Goal: Task Accomplishment & Management: Complete application form

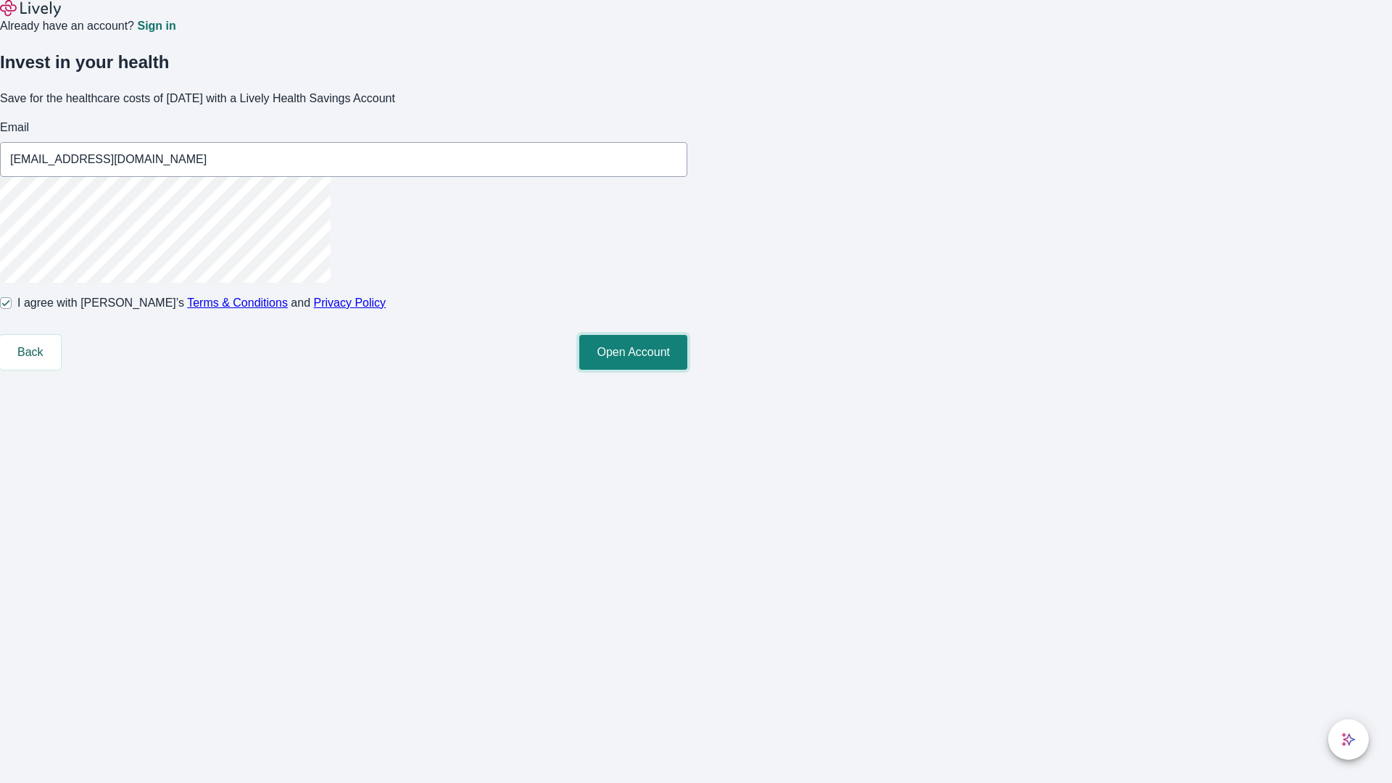
click at [687, 370] on button "Open Account" at bounding box center [633, 352] width 108 height 35
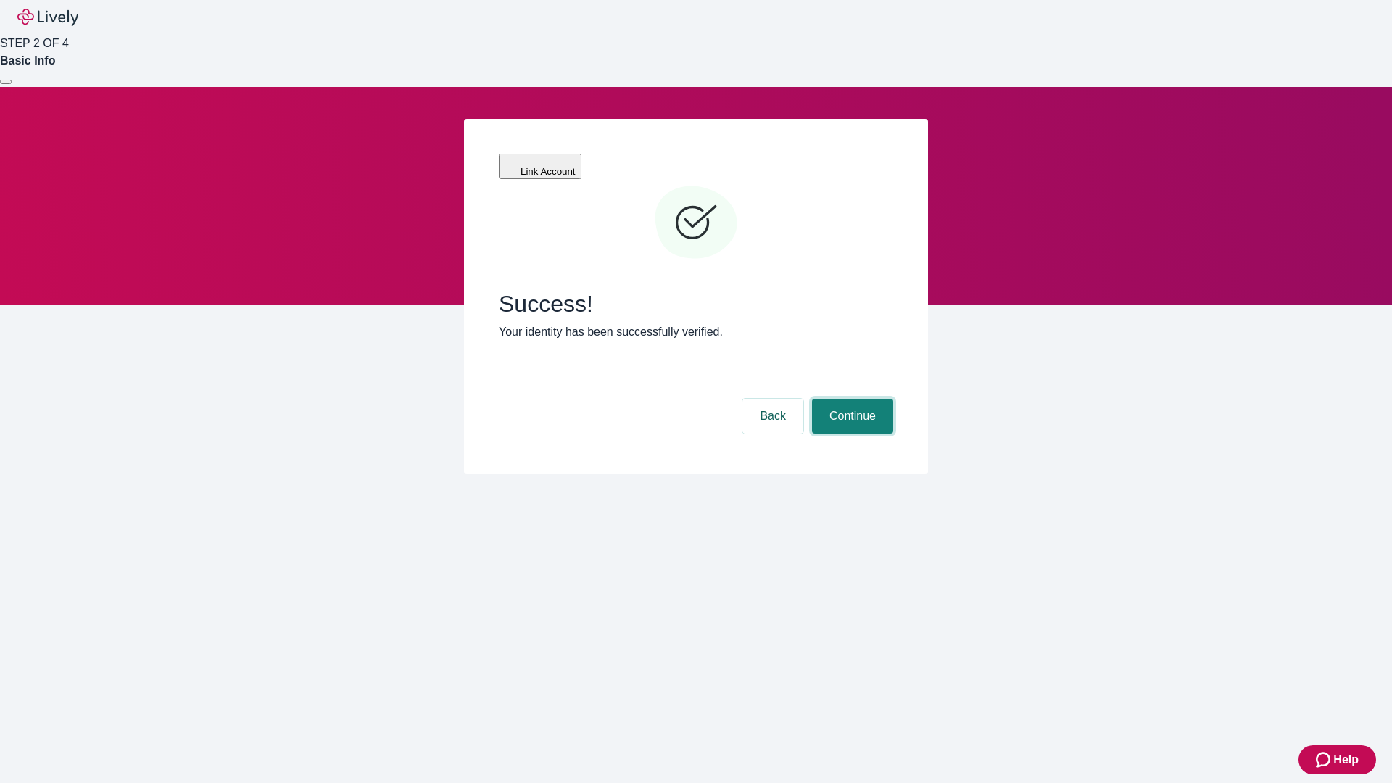
click at [850, 399] on button "Continue" at bounding box center [852, 416] width 81 height 35
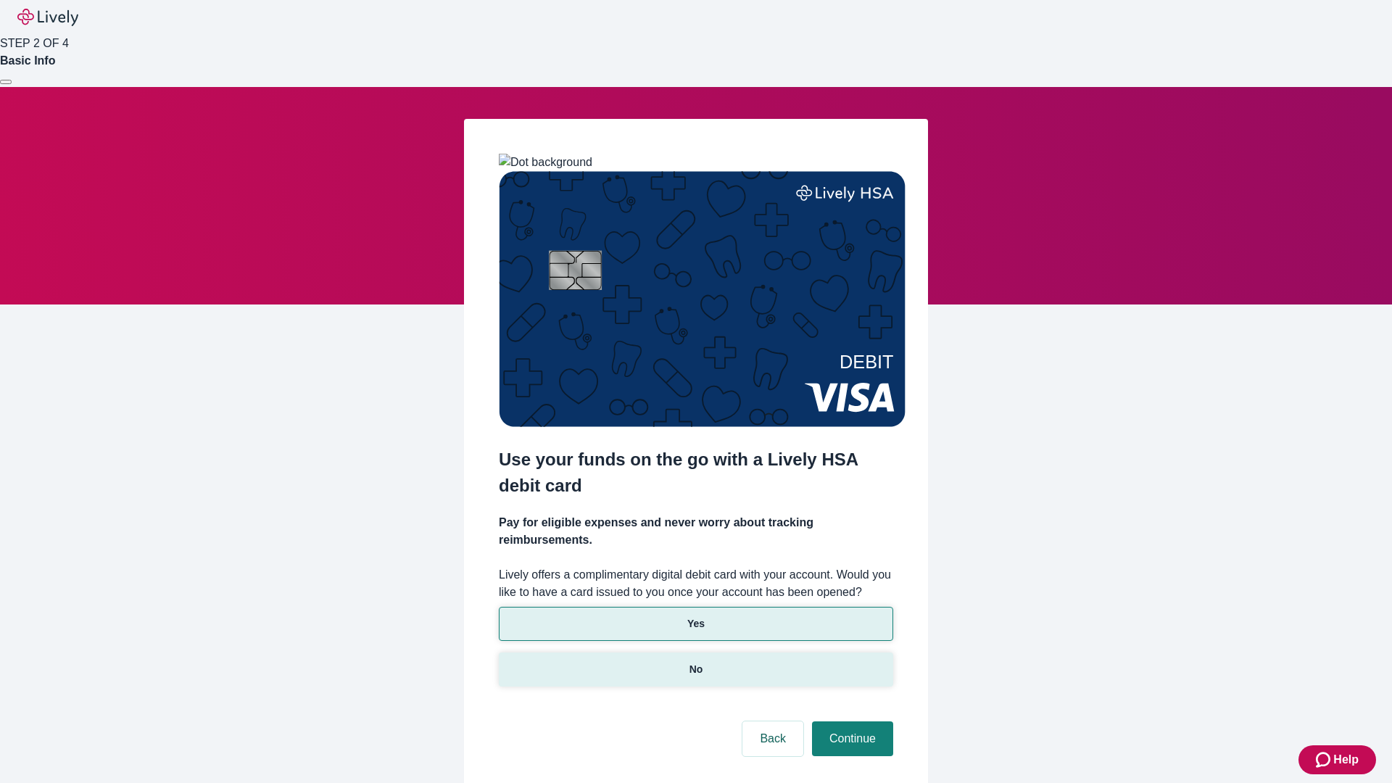
click at [695, 662] on p "No" at bounding box center [696, 669] width 14 height 15
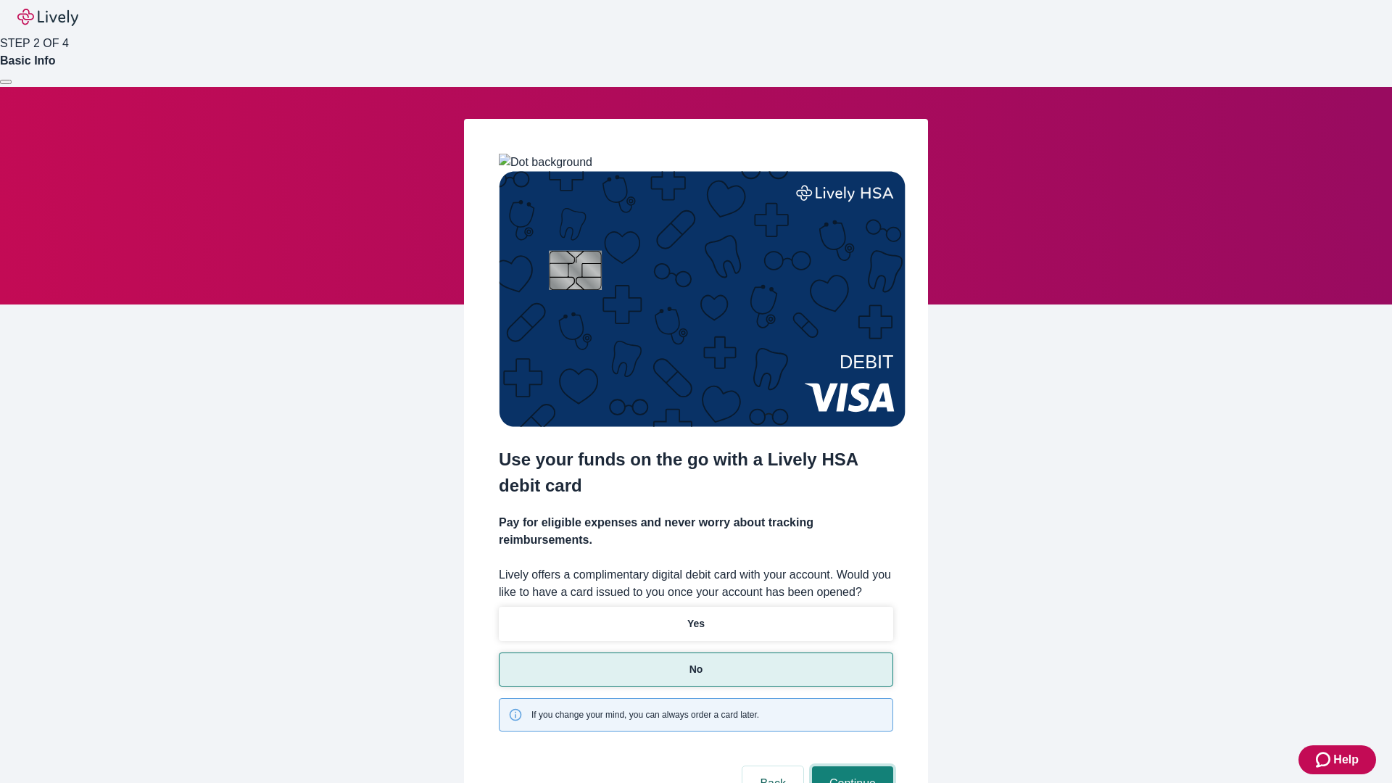
click at [850, 766] on button "Continue" at bounding box center [852, 783] width 81 height 35
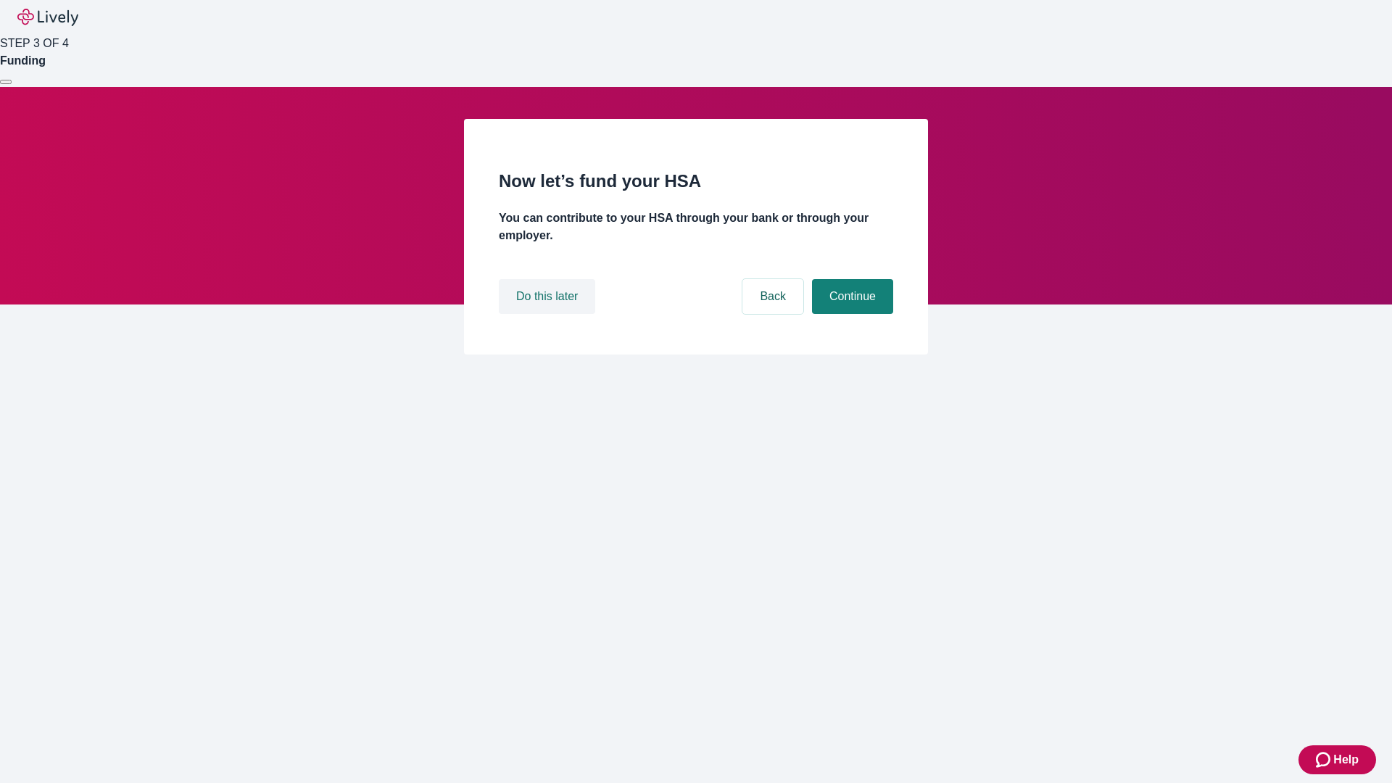
click at [549, 314] on button "Do this later" at bounding box center [547, 296] width 96 height 35
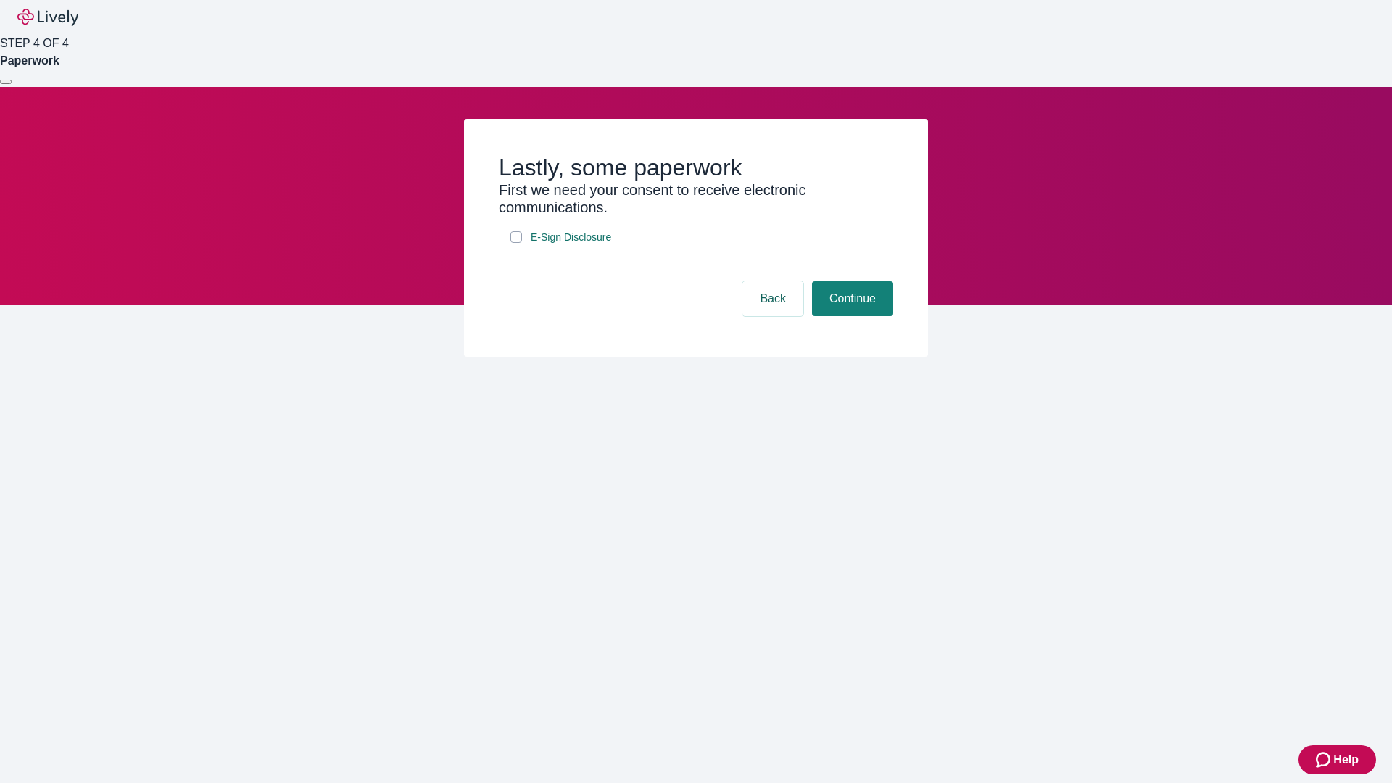
click at [516, 243] on input "E-Sign Disclosure" at bounding box center [516, 237] width 12 height 12
checkbox input "true"
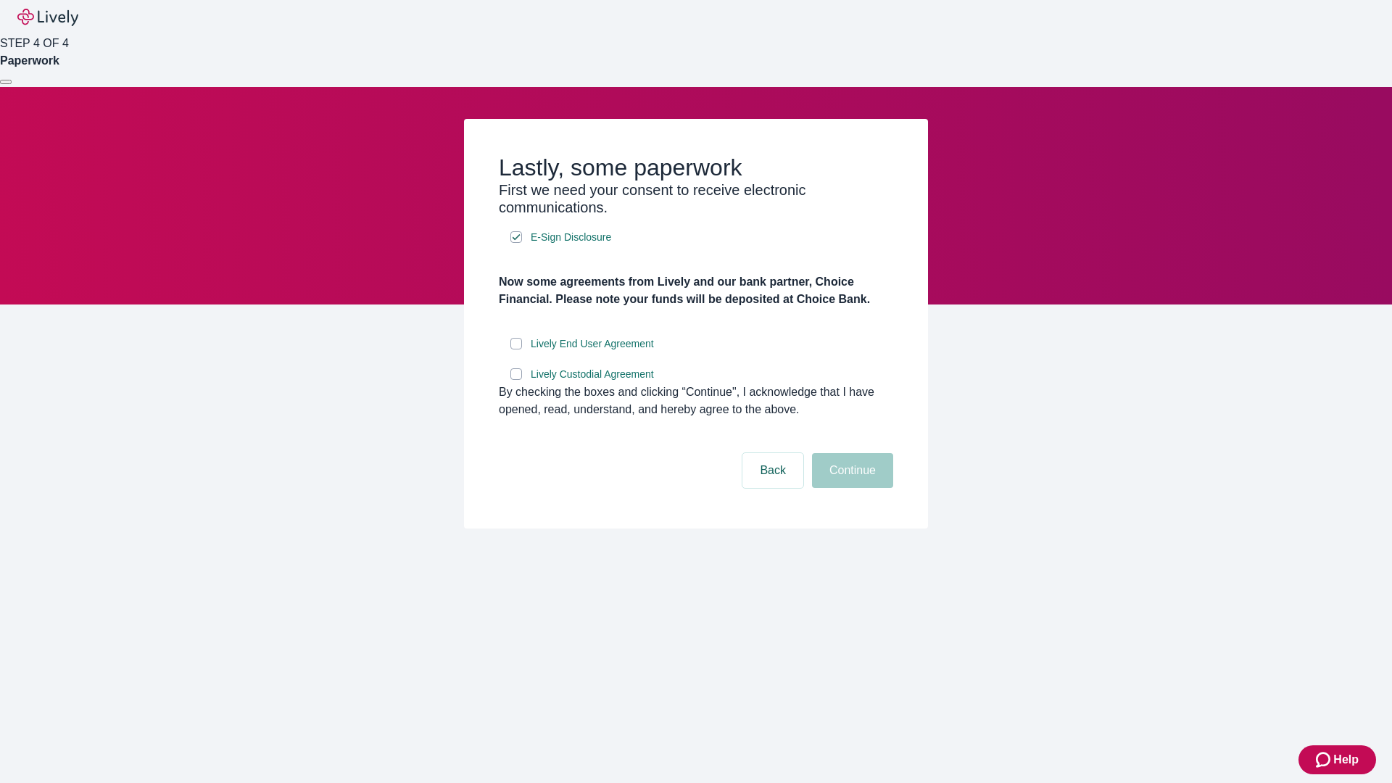
click at [516, 349] on input "Lively End User Agreement" at bounding box center [516, 344] width 12 height 12
checkbox input "true"
click at [516, 380] on input "Lively Custodial Agreement" at bounding box center [516, 374] width 12 height 12
checkbox input "true"
click at [850, 488] on button "Continue" at bounding box center [852, 470] width 81 height 35
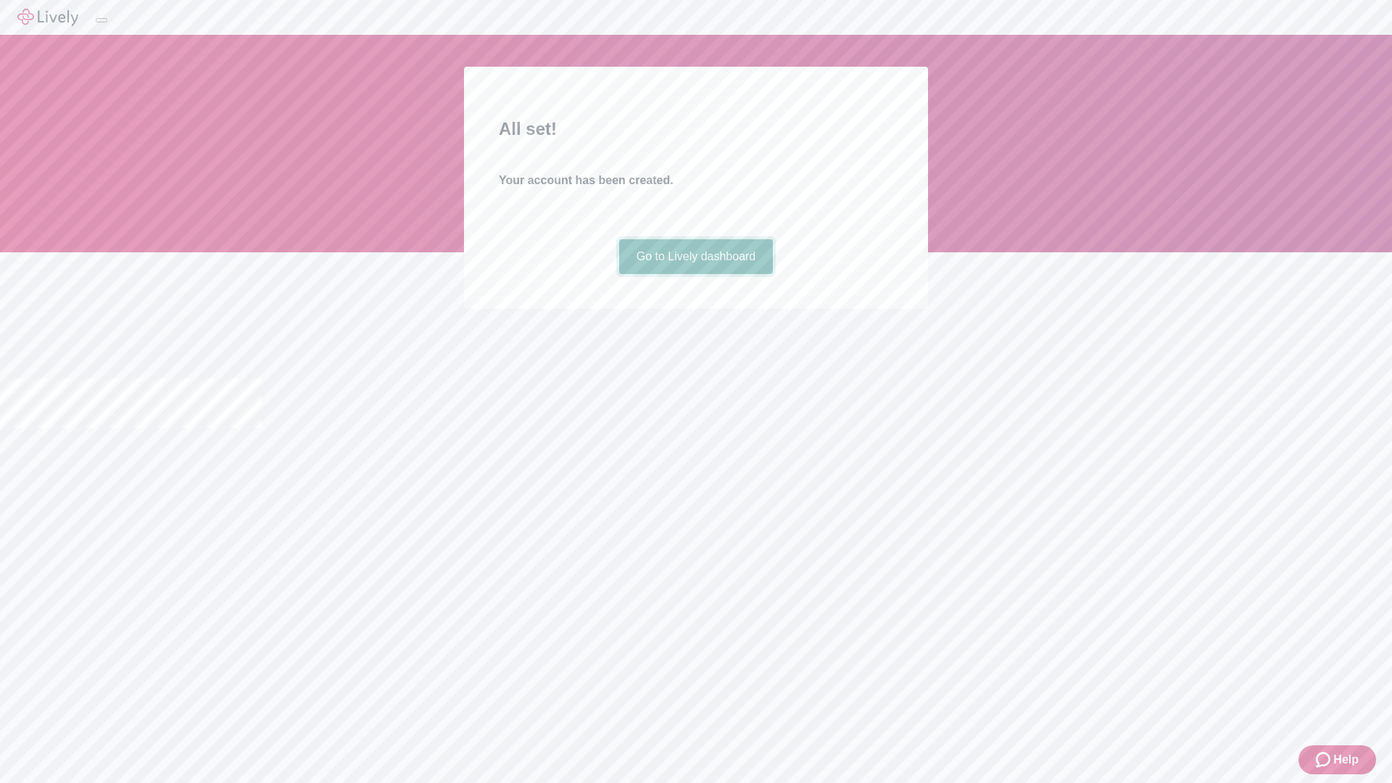
click at [695, 274] on link "Go to Lively dashboard" at bounding box center [696, 256] width 154 height 35
